Goal: Check status: Check status

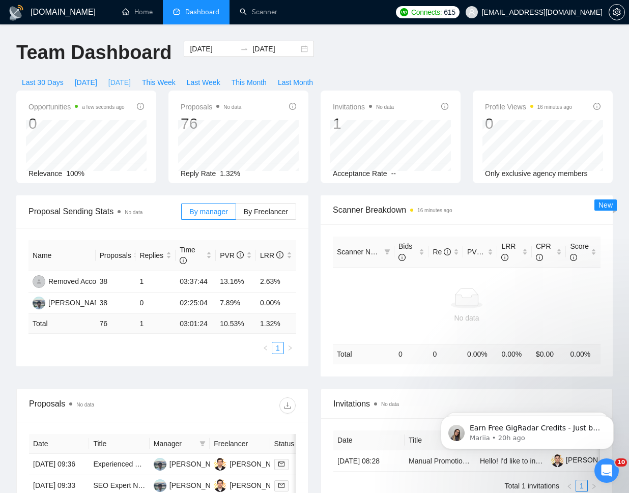
click at [122, 86] on span "[DATE]" at bounding box center [119, 82] width 22 height 11
type input "[DATE]"
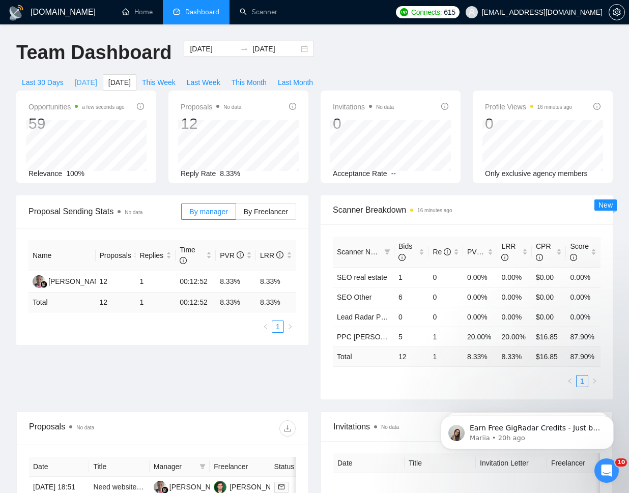
click at [87, 79] on span "[DATE]" at bounding box center [86, 82] width 22 height 11
type input "[DATE]"
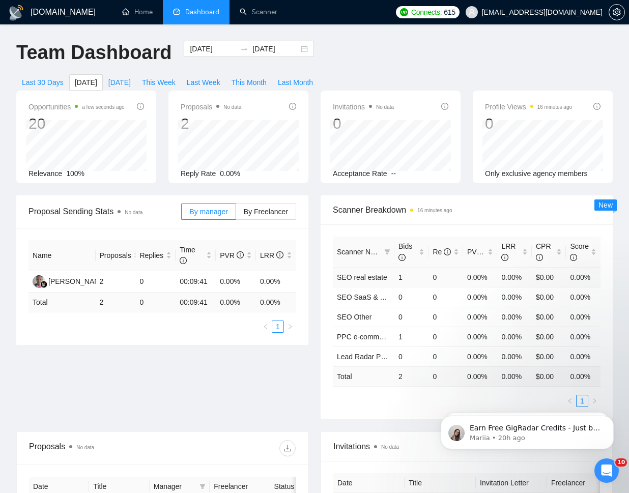
click at [526, 281] on td "0.00%" at bounding box center [515, 277] width 35 height 20
click at [347, 273] on link "SEO real estate" at bounding box center [362, 277] width 50 height 8
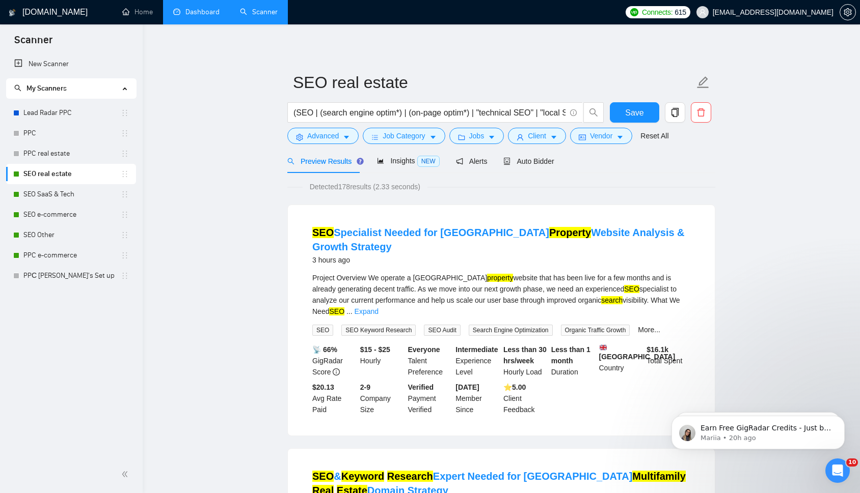
click at [215, 10] on link "Dashboard" at bounding box center [196, 12] width 46 height 9
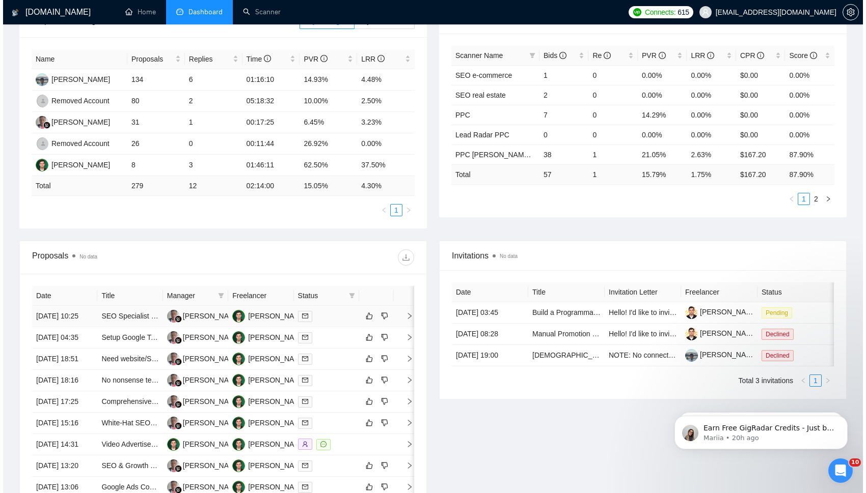
scroll to position [174, 0]
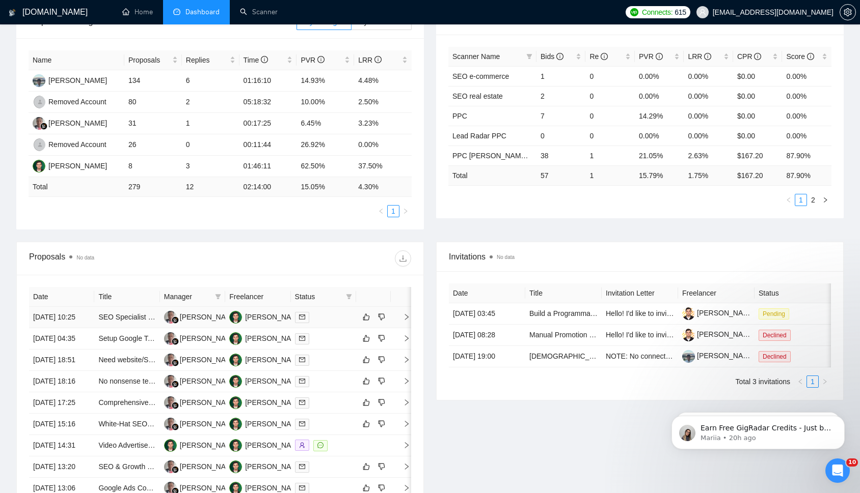
click at [407, 319] on icon "right" at bounding box center [406, 317] width 7 height 7
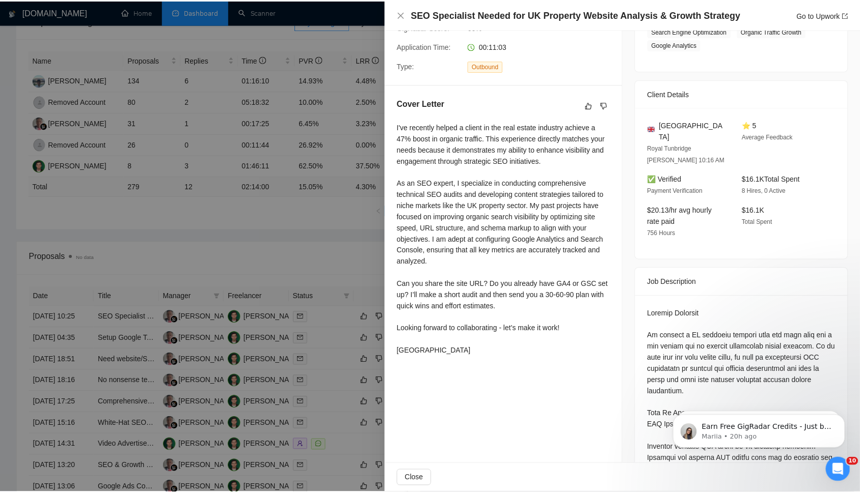
scroll to position [0, 0]
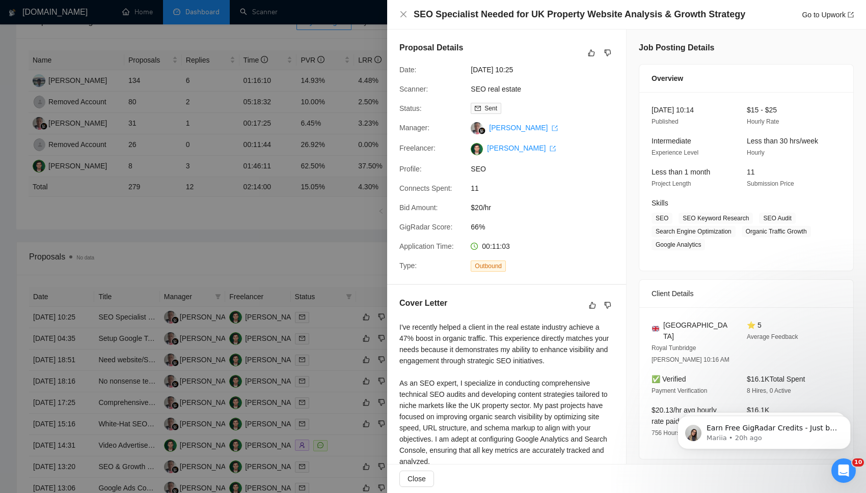
click at [295, 240] on div at bounding box center [433, 246] width 866 height 493
